Goal: Task Accomplishment & Management: Use online tool/utility

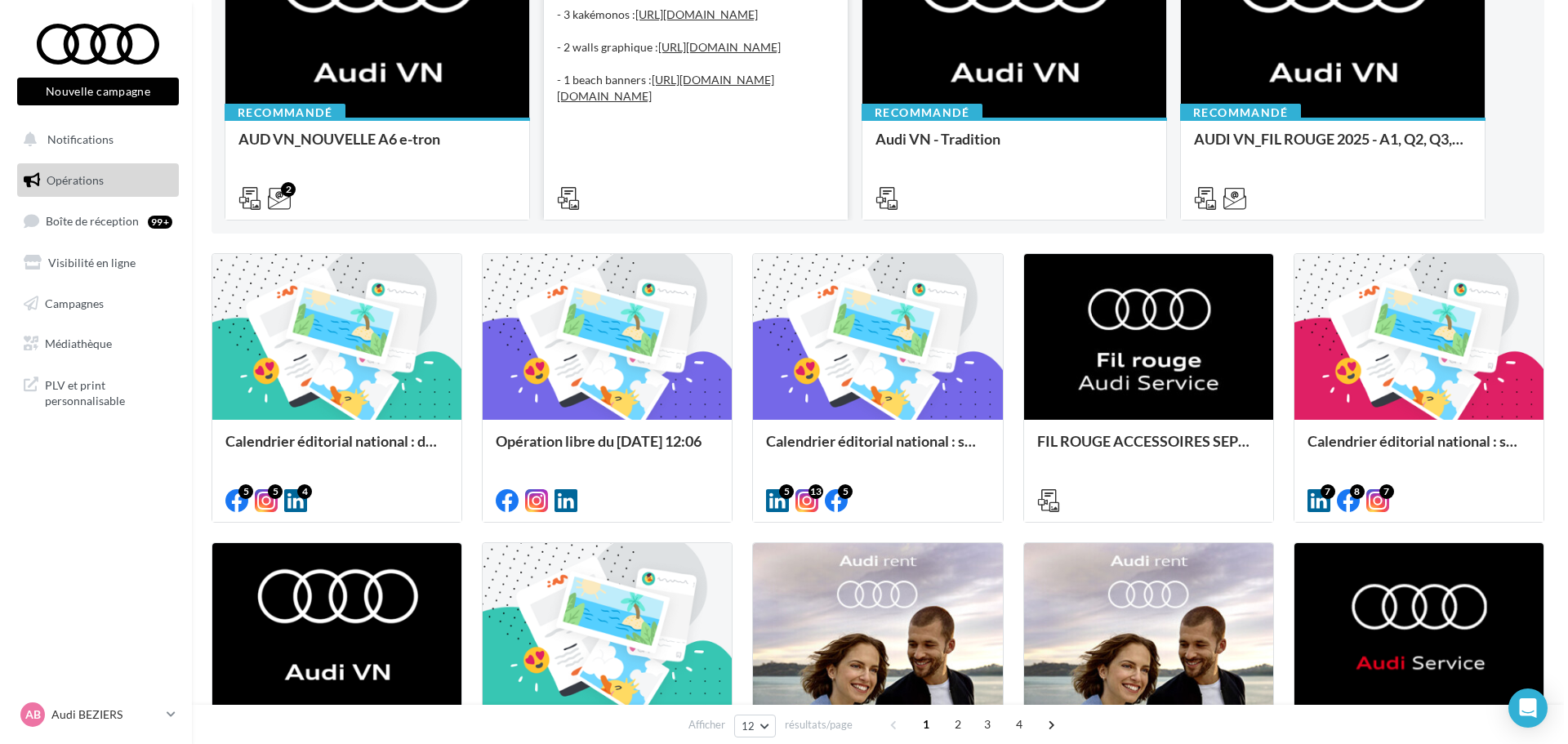
scroll to position [327, 0]
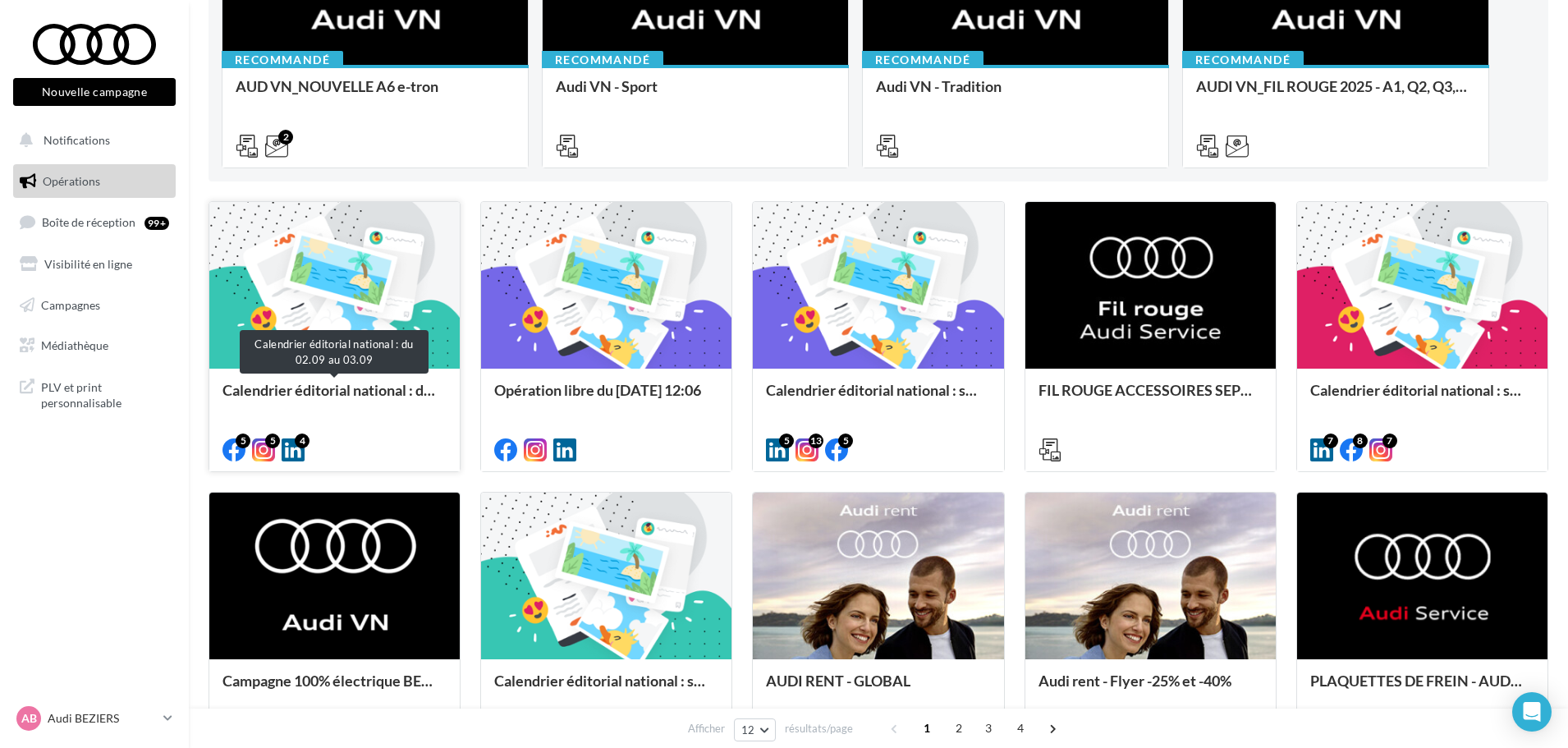
click at [403, 391] on div "Calendrier éditorial national : du 02.09 au 03.09" at bounding box center [334, 398] width 224 height 33
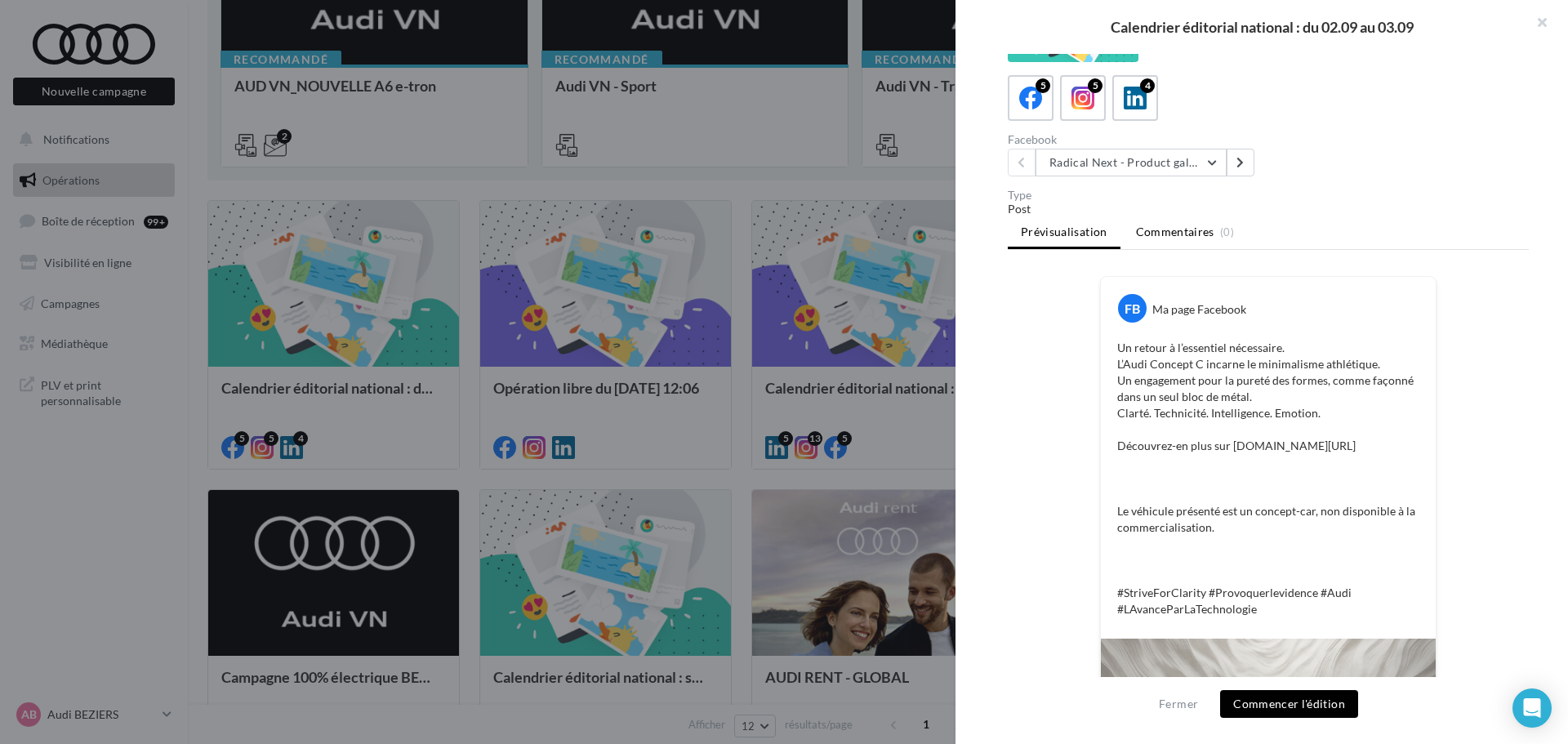
scroll to position [0, 0]
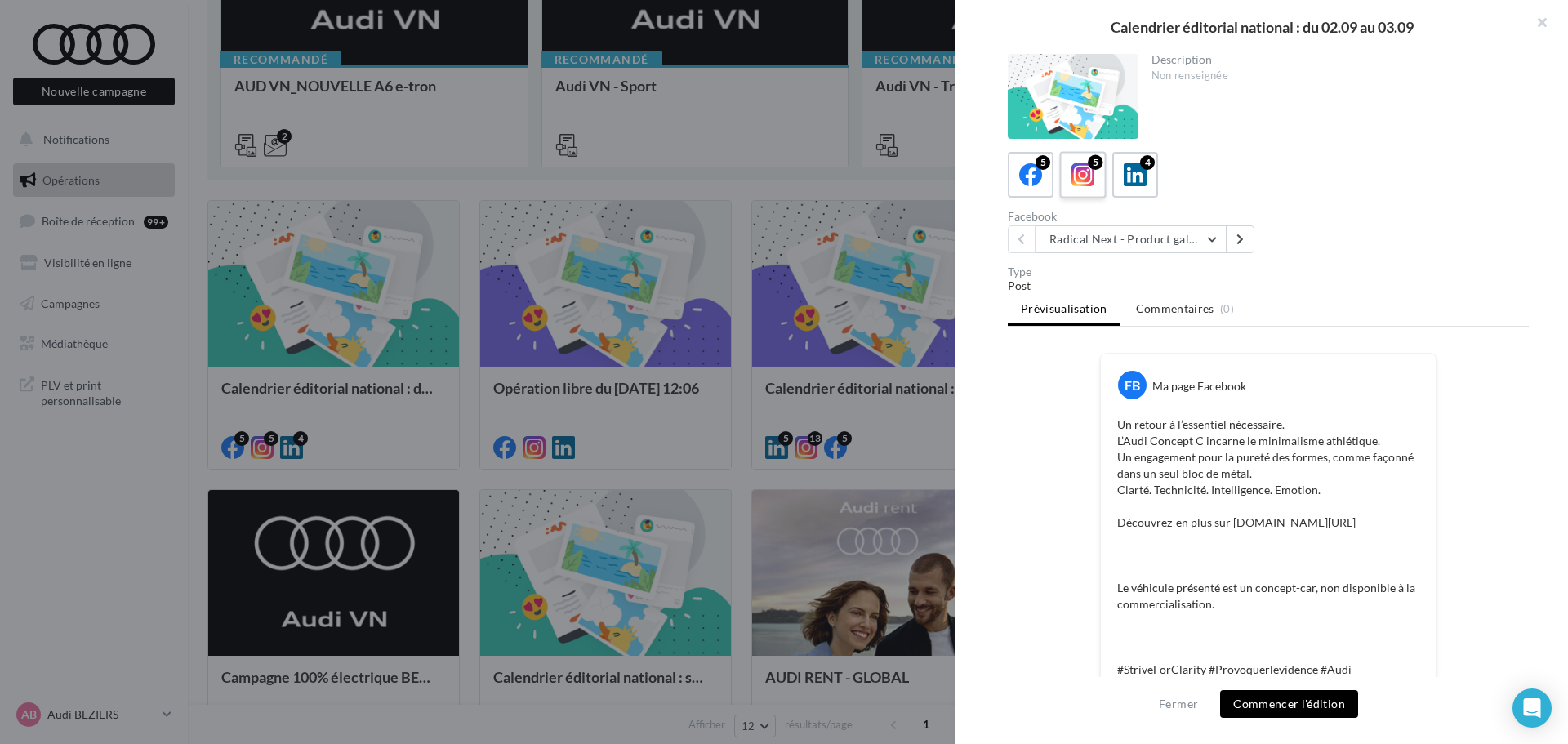
click at [1091, 183] on icon at bounding box center [1083, 175] width 23 height 23
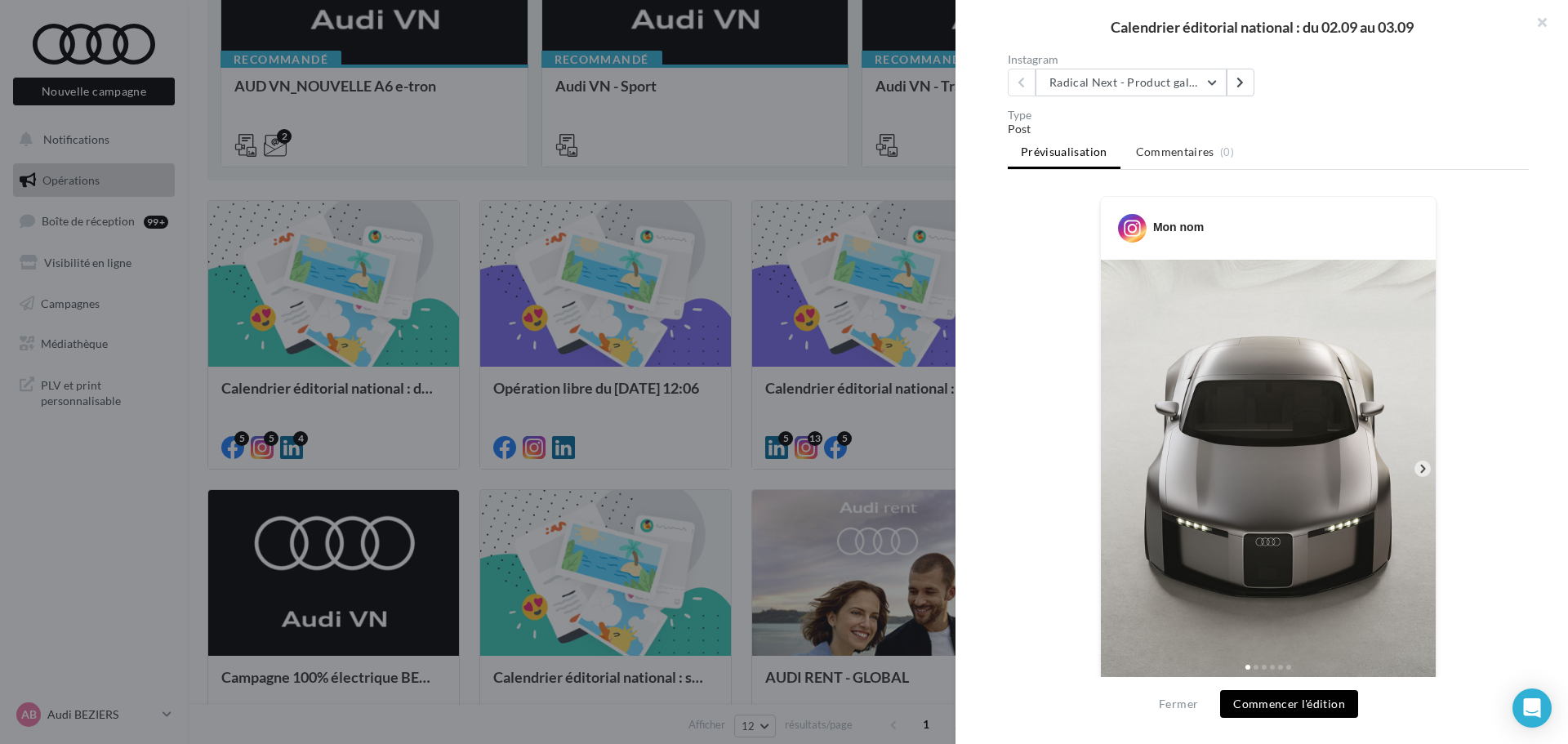
scroll to position [320, 0]
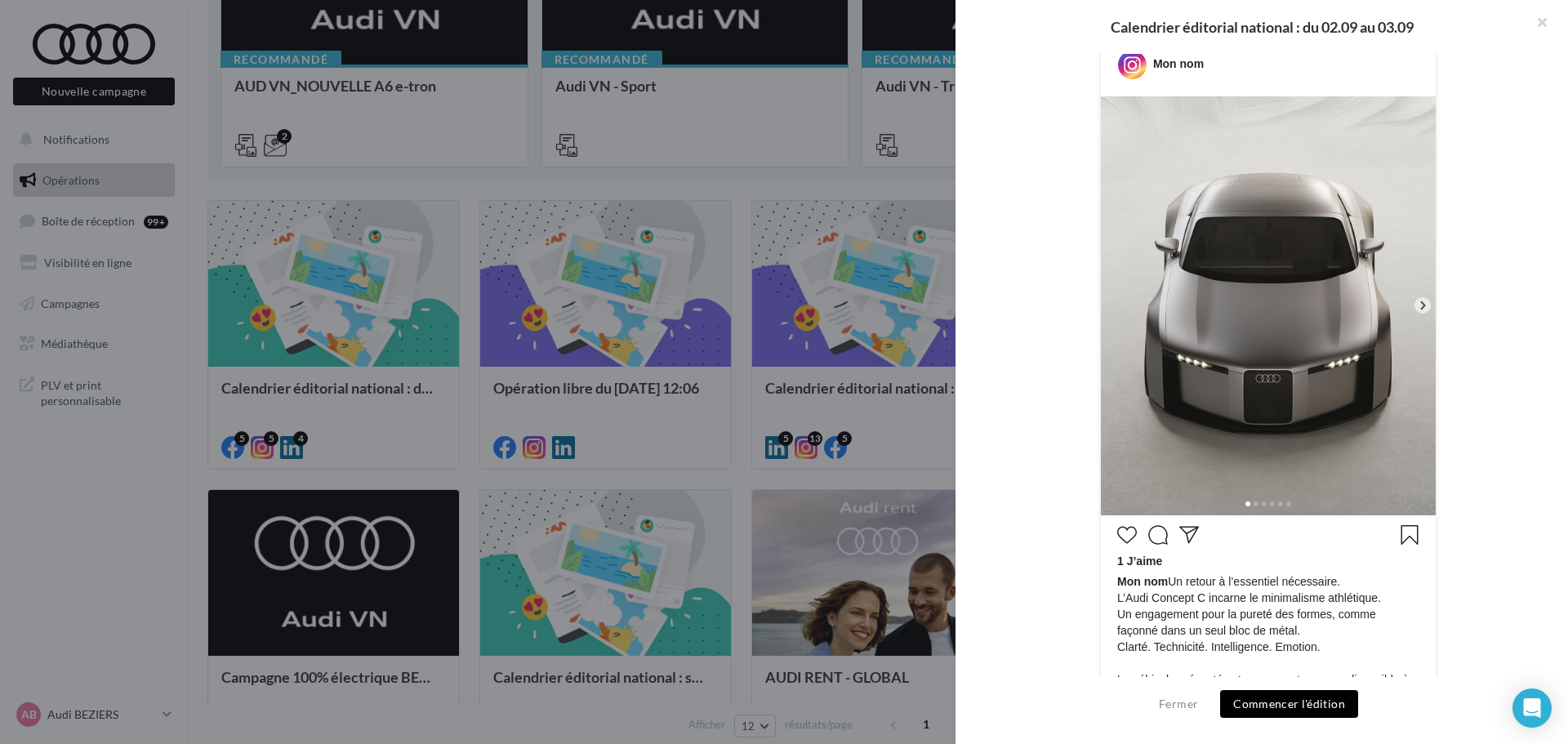
click at [1422, 306] on icon at bounding box center [1423, 305] width 15 height 15
click at [1255, 495] on div at bounding box center [1268, 502] width 335 height 26
click at [1254, 504] on span at bounding box center [1256, 504] width 5 height 5
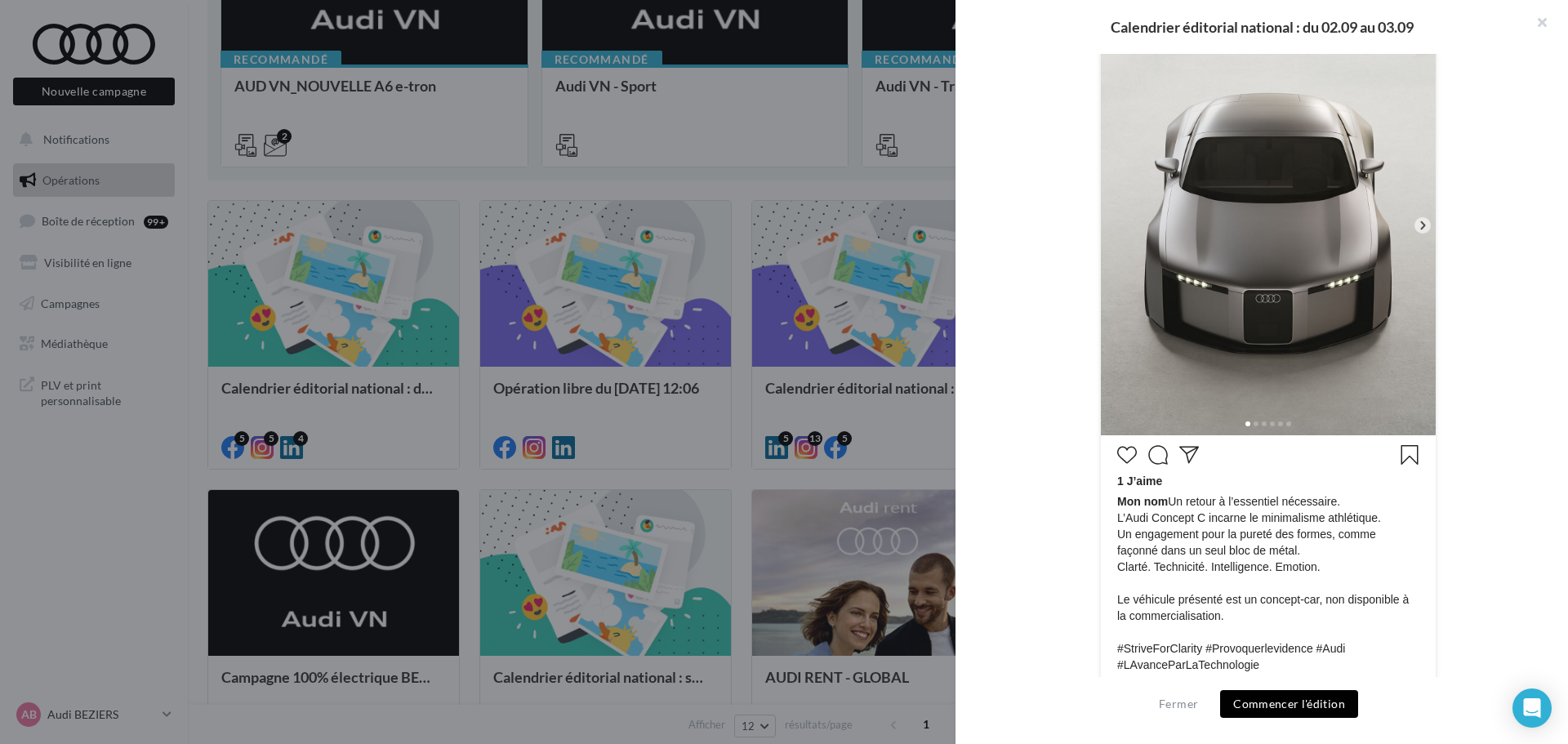
scroll to position [239, 0]
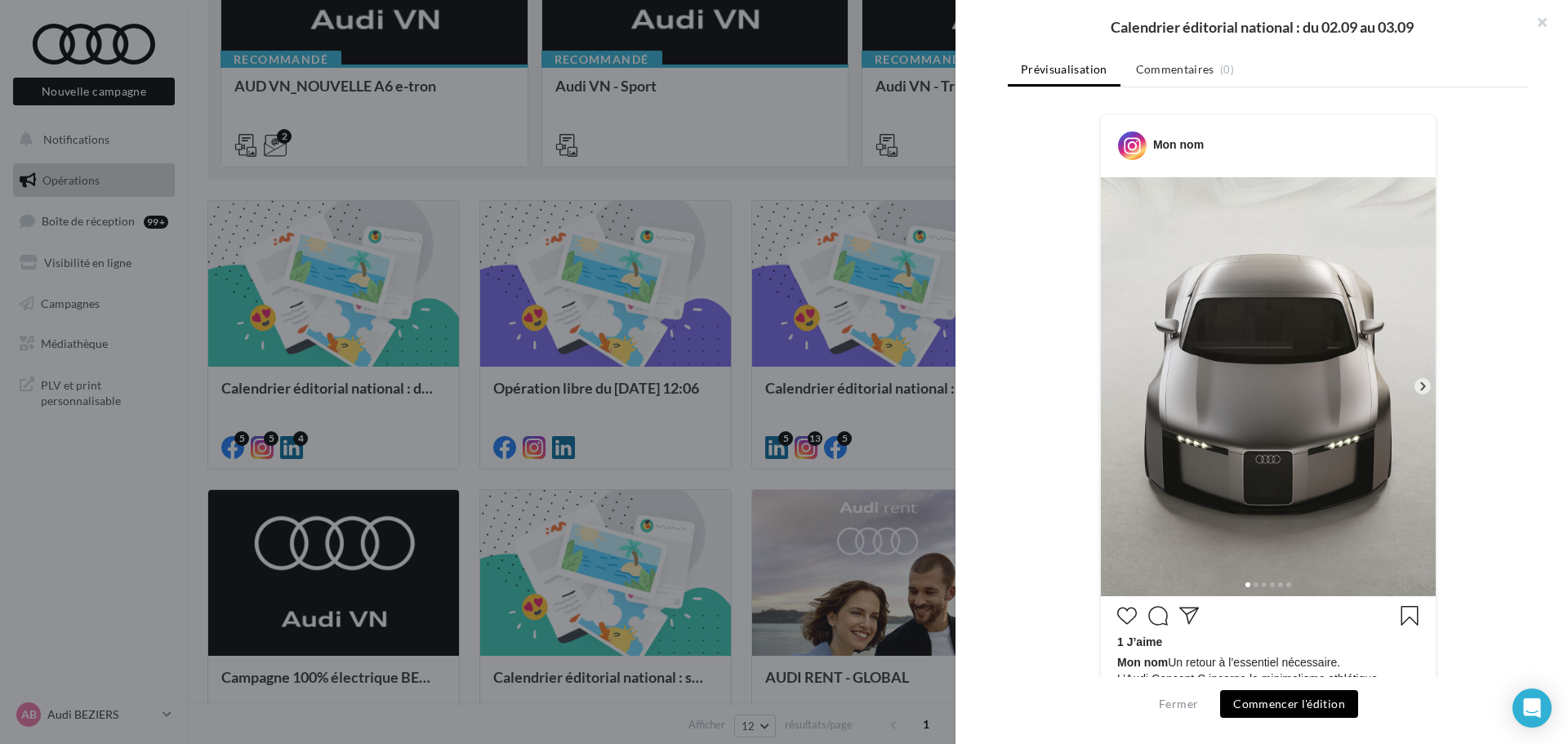
click at [1316, 340] on img at bounding box center [1268, 386] width 335 height 419
click at [1316, 340] on img at bounding box center [1268, 386] width 335 height 419
click at [1294, 705] on button "Commencer l'édition" at bounding box center [1290, 703] width 138 height 28
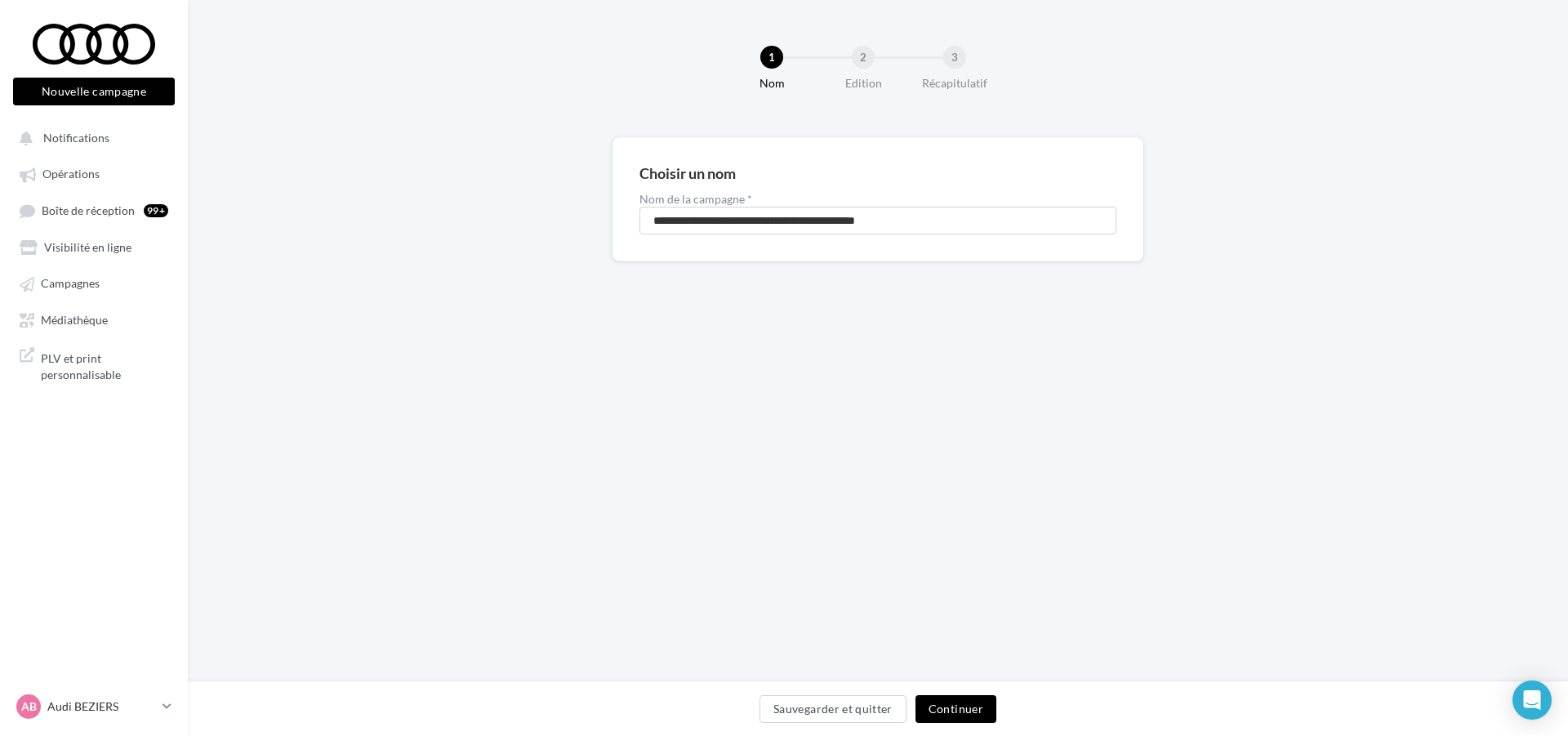
click at [989, 717] on button "Continuer" at bounding box center [956, 709] width 81 height 28
click at [996, 720] on div "Sauvegarder et quitter Continuer" at bounding box center [877, 713] width 1354 height 35
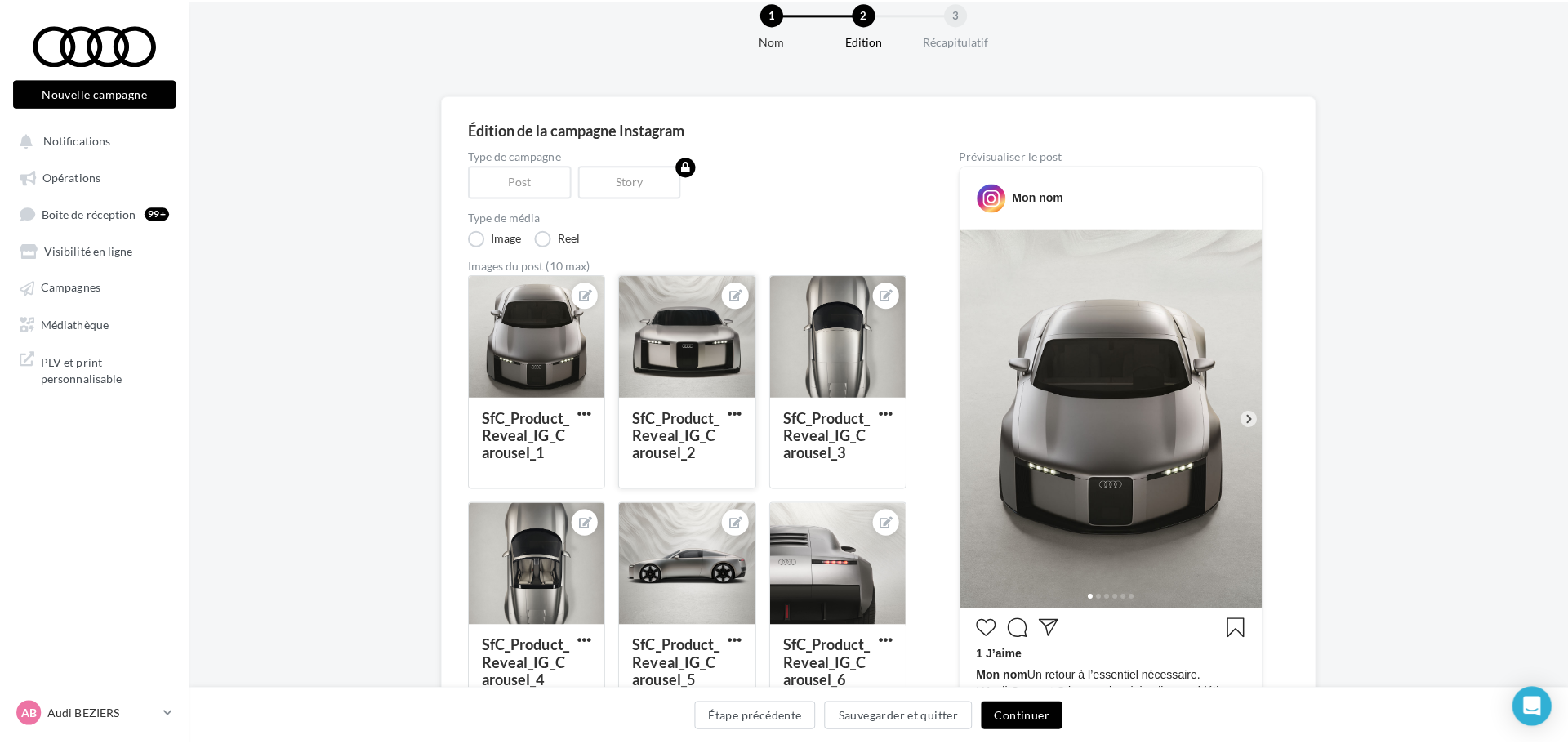
scroll to position [81, 0]
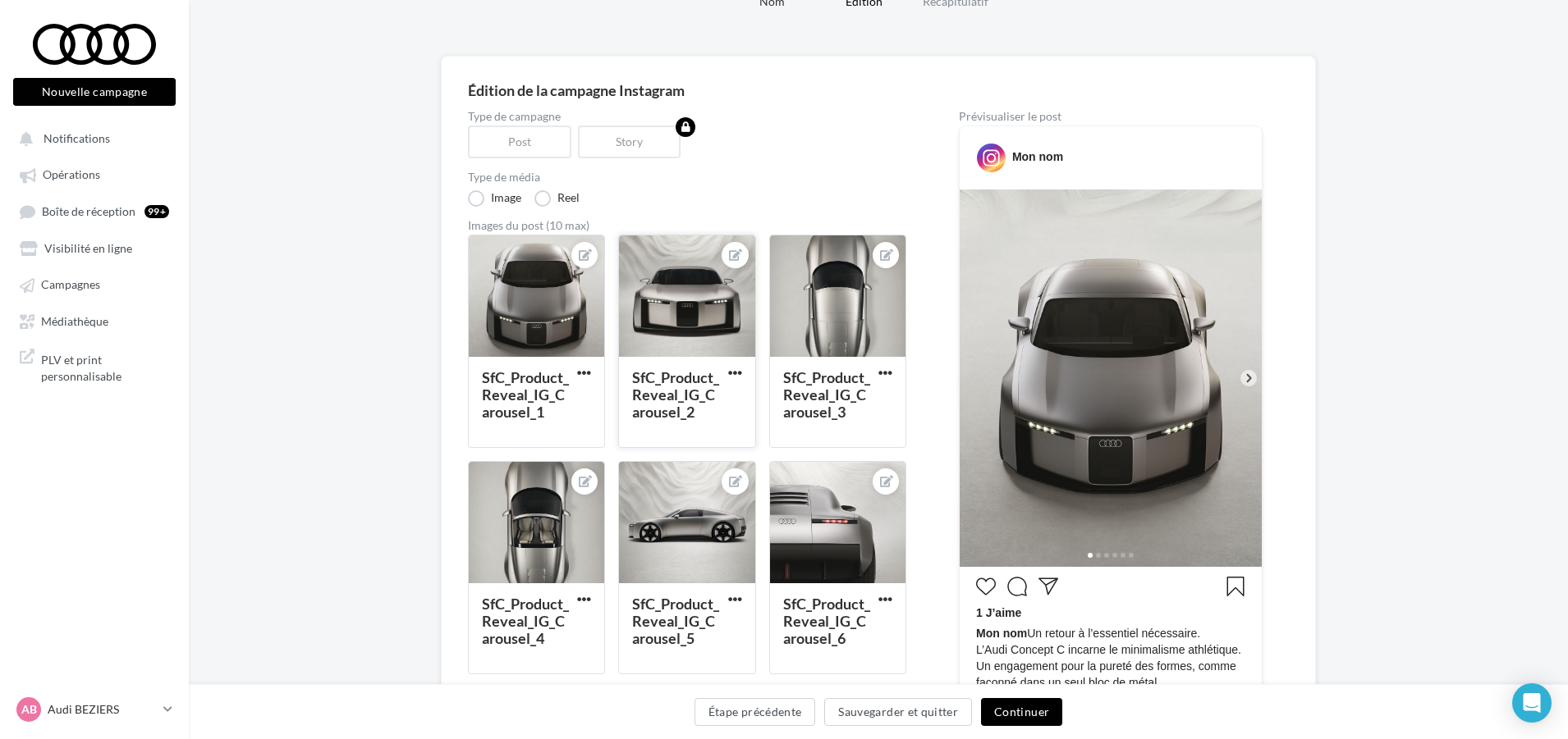
click at [749, 262] on div at bounding box center [734, 254] width 39 height 39
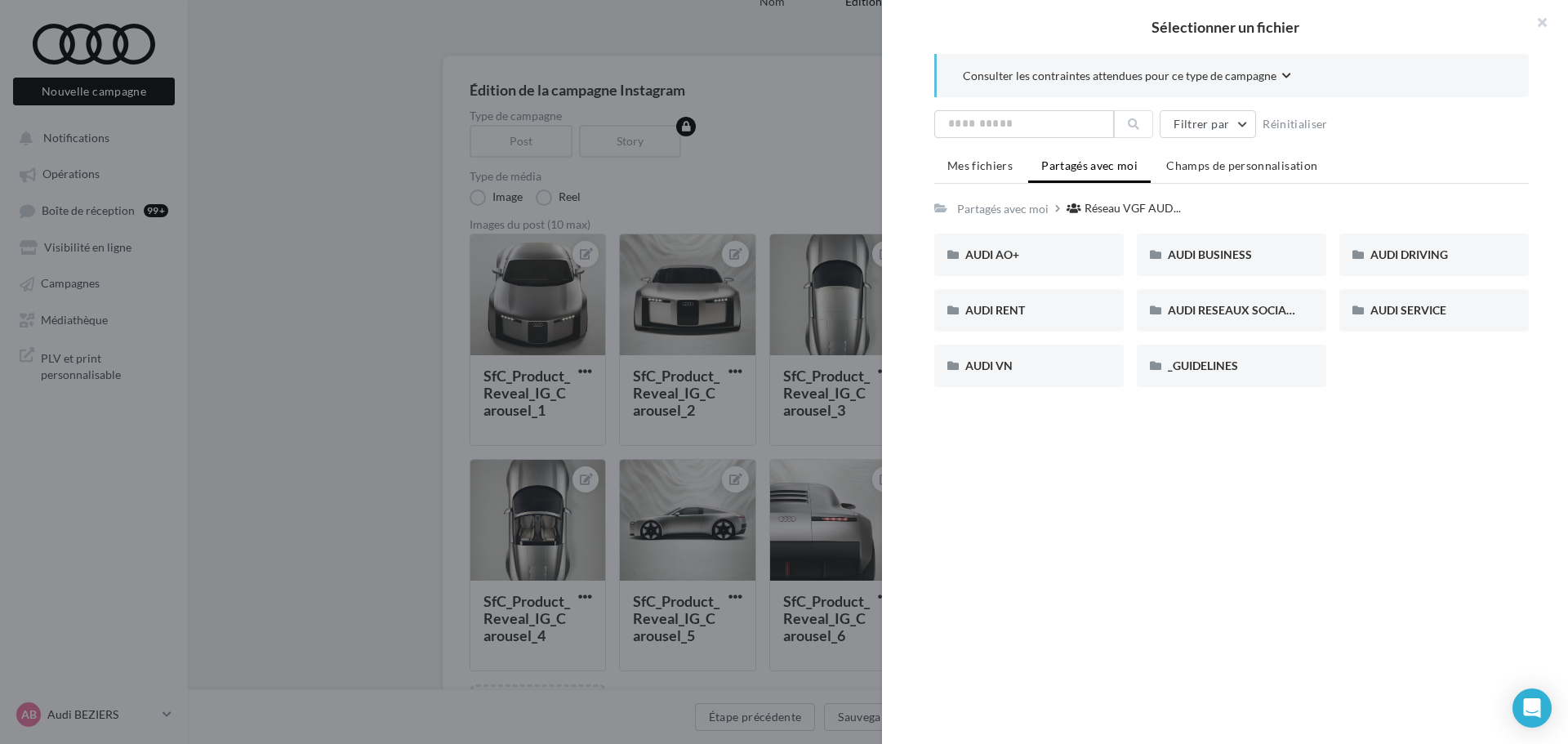
click at [790, 312] on div at bounding box center [784, 372] width 1568 height 744
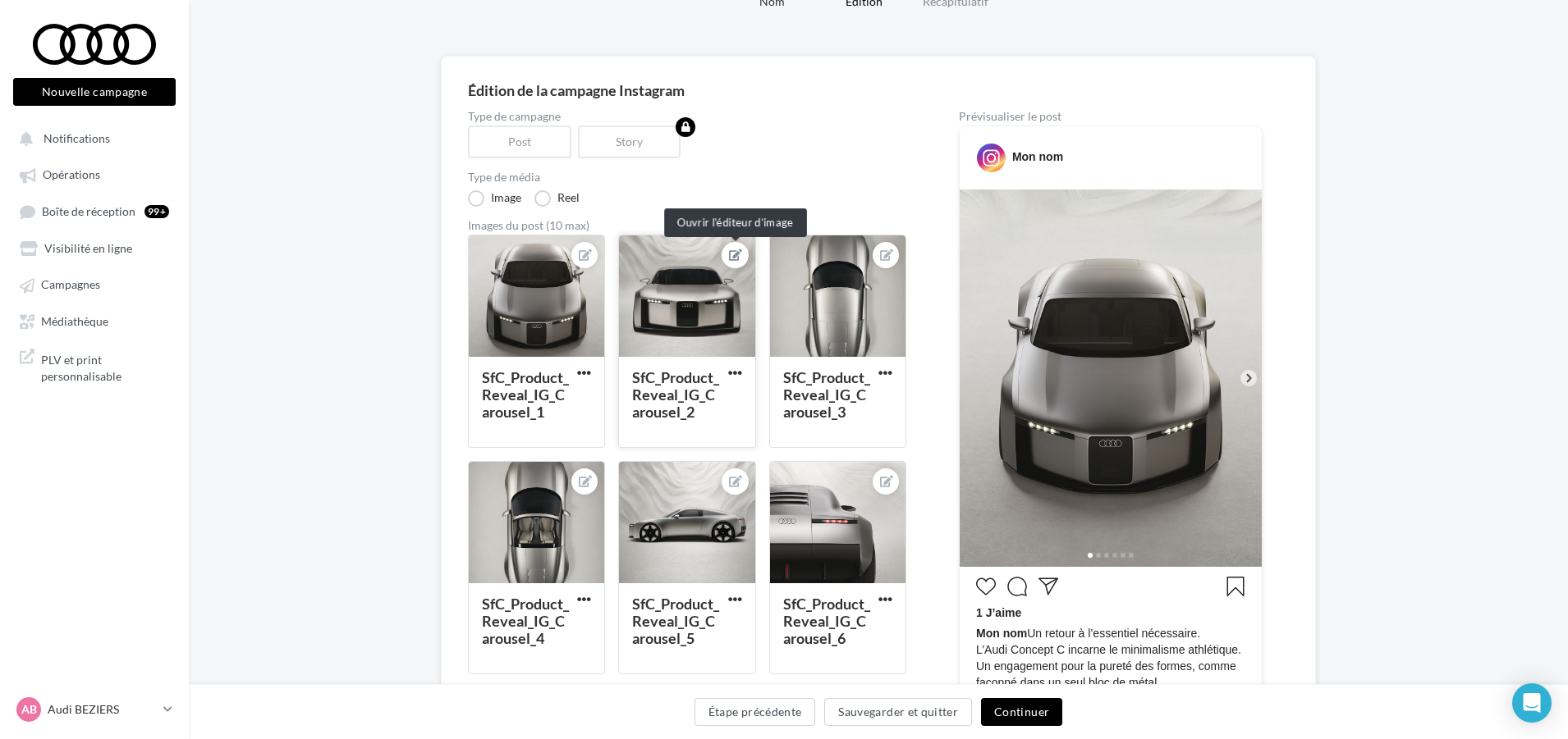
click at [731, 255] on icon at bounding box center [735, 254] width 13 height 11
